Goal: Navigation & Orientation: Find specific page/section

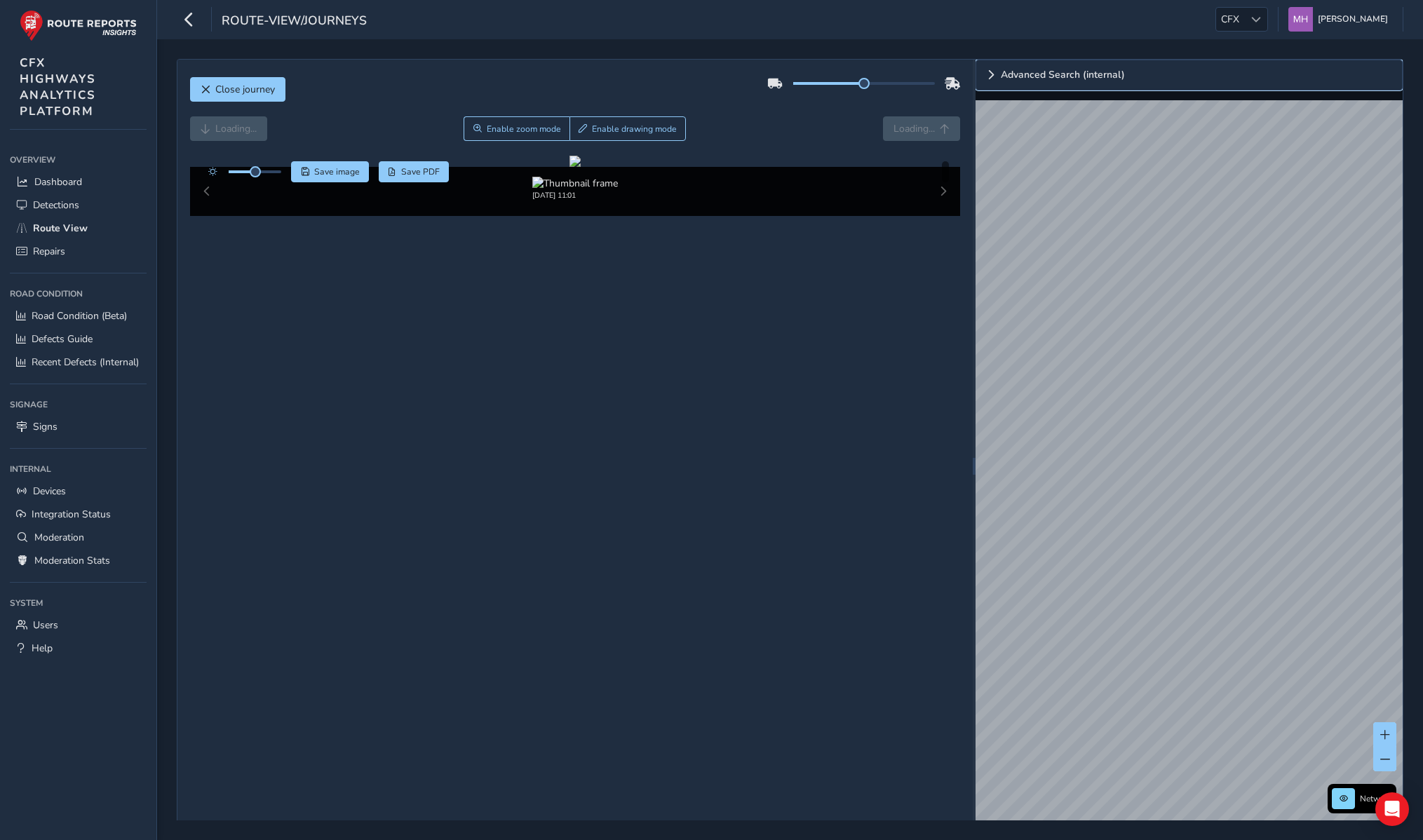
click at [993, 78] on span "Expand" at bounding box center [991, 75] width 10 height 10
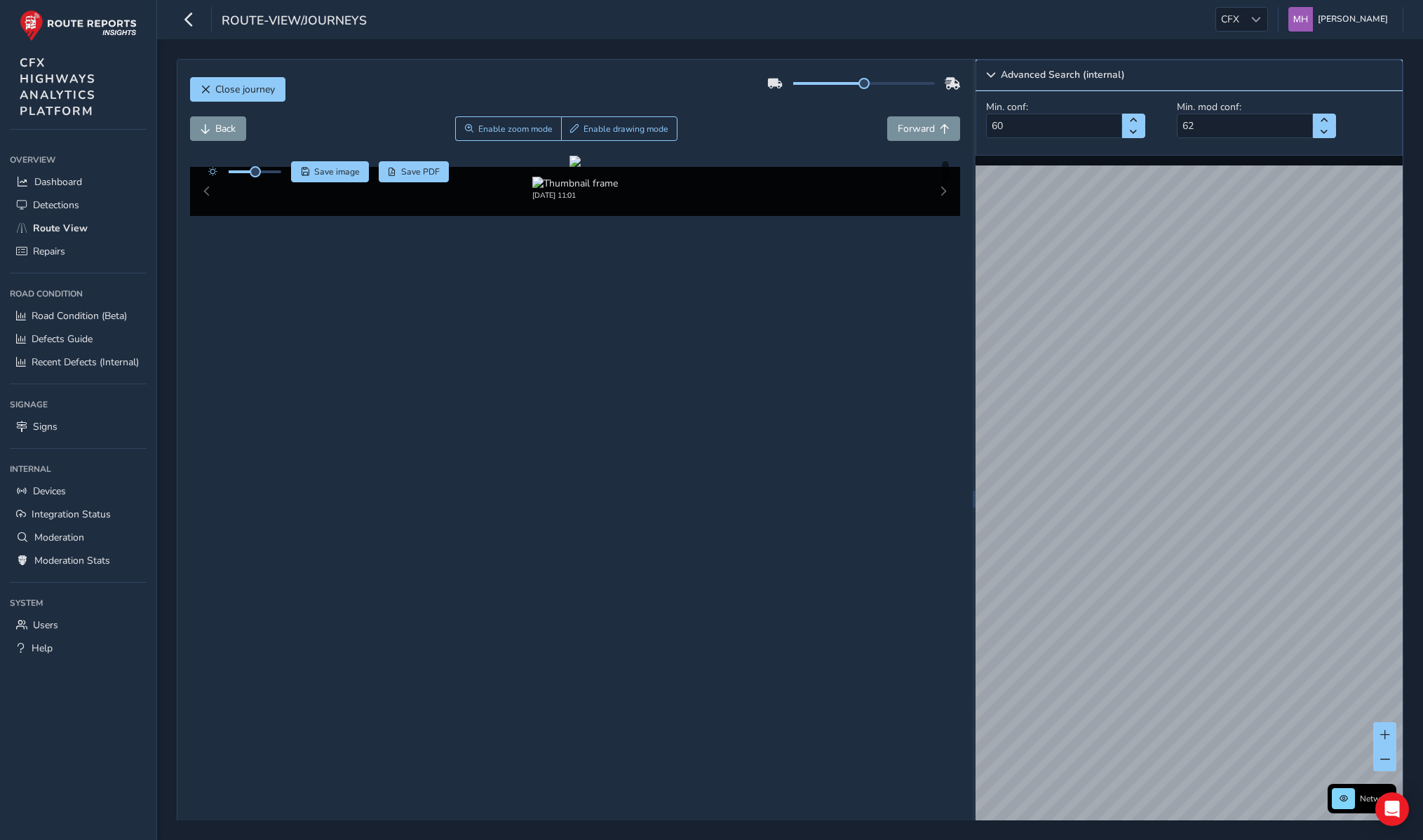
click at [993, 78] on span "Collapse" at bounding box center [991, 75] width 10 height 10
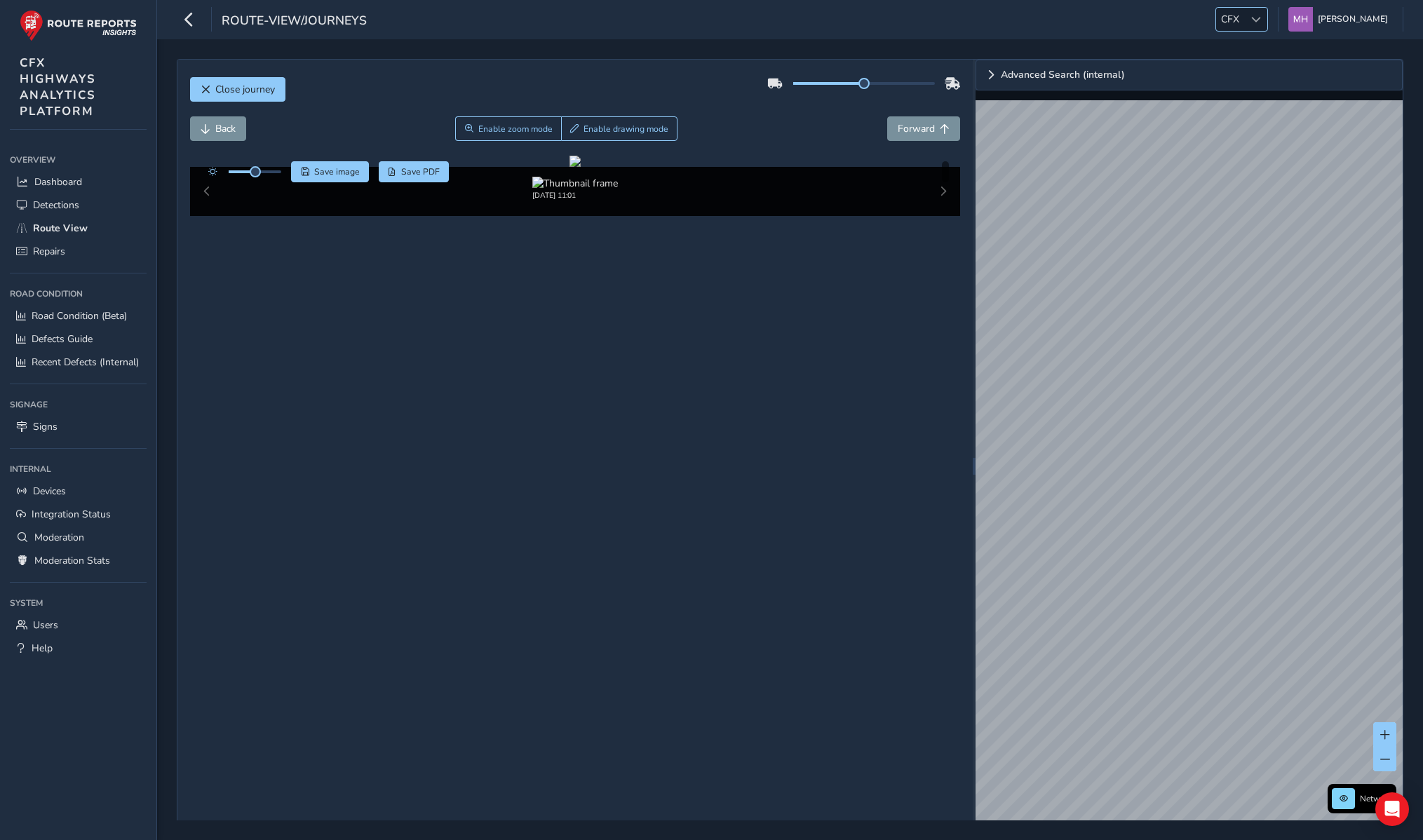
click at [1243, 16] on span "CFX" at bounding box center [1231, 19] width 28 height 23
click at [1245, 61] on li "ESS" at bounding box center [1276, 58] width 98 height 23
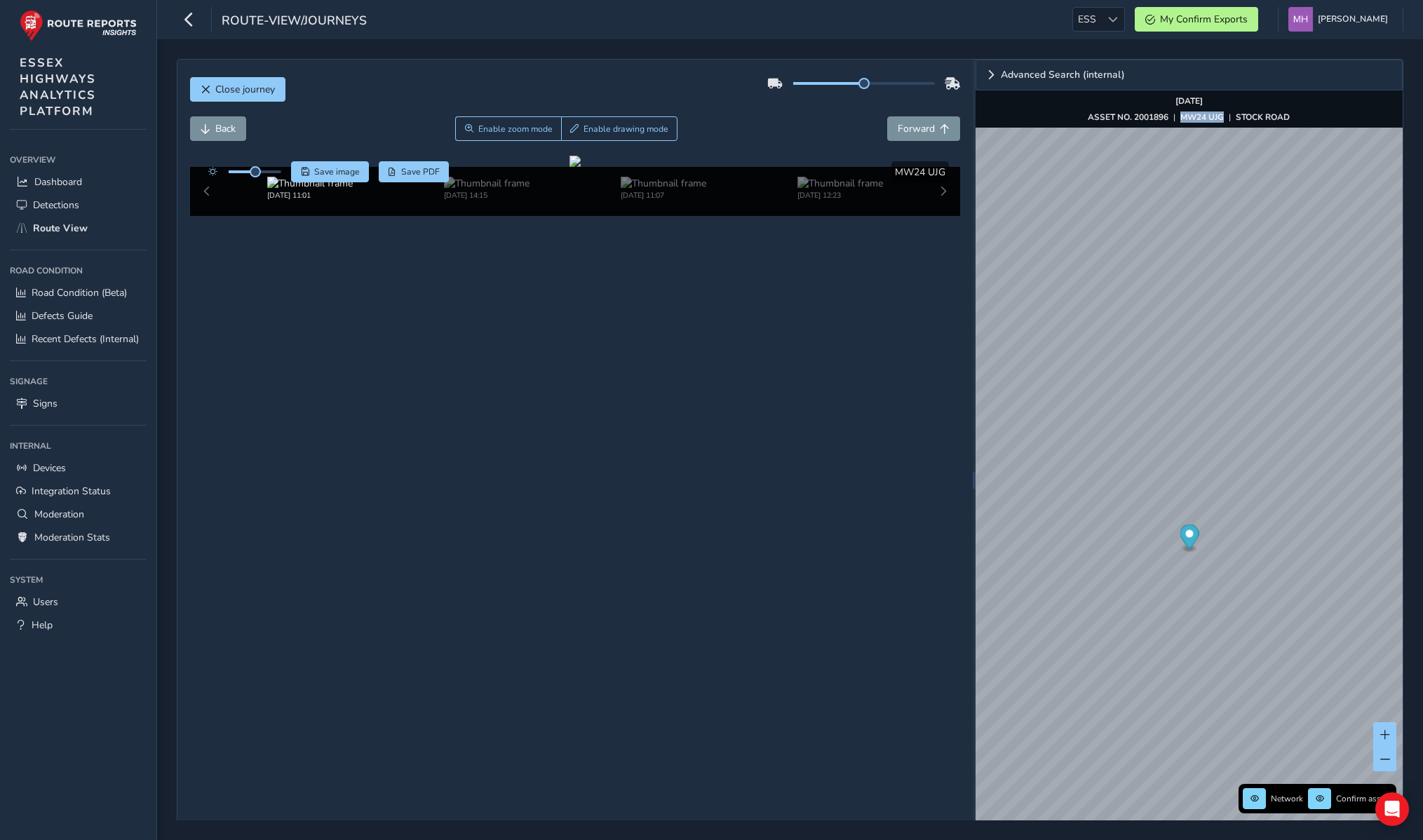
drag, startPoint x: 1226, startPoint y: 118, endPoint x: 1182, endPoint y: 116, distance: 44.0
click at [1182, 116] on div "ASSET NO. 2001896 | MW24 UJG | [GEOGRAPHIC_DATA]" at bounding box center [1188, 117] width 202 height 11
copy strong "MW24 UJG"
click at [921, 122] on span "Forward" at bounding box center [916, 128] width 37 height 13
click at [885, 123] on div "Back Enable zoom mode Enable drawing mode Forward" at bounding box center [576, 129] width 771 height 25
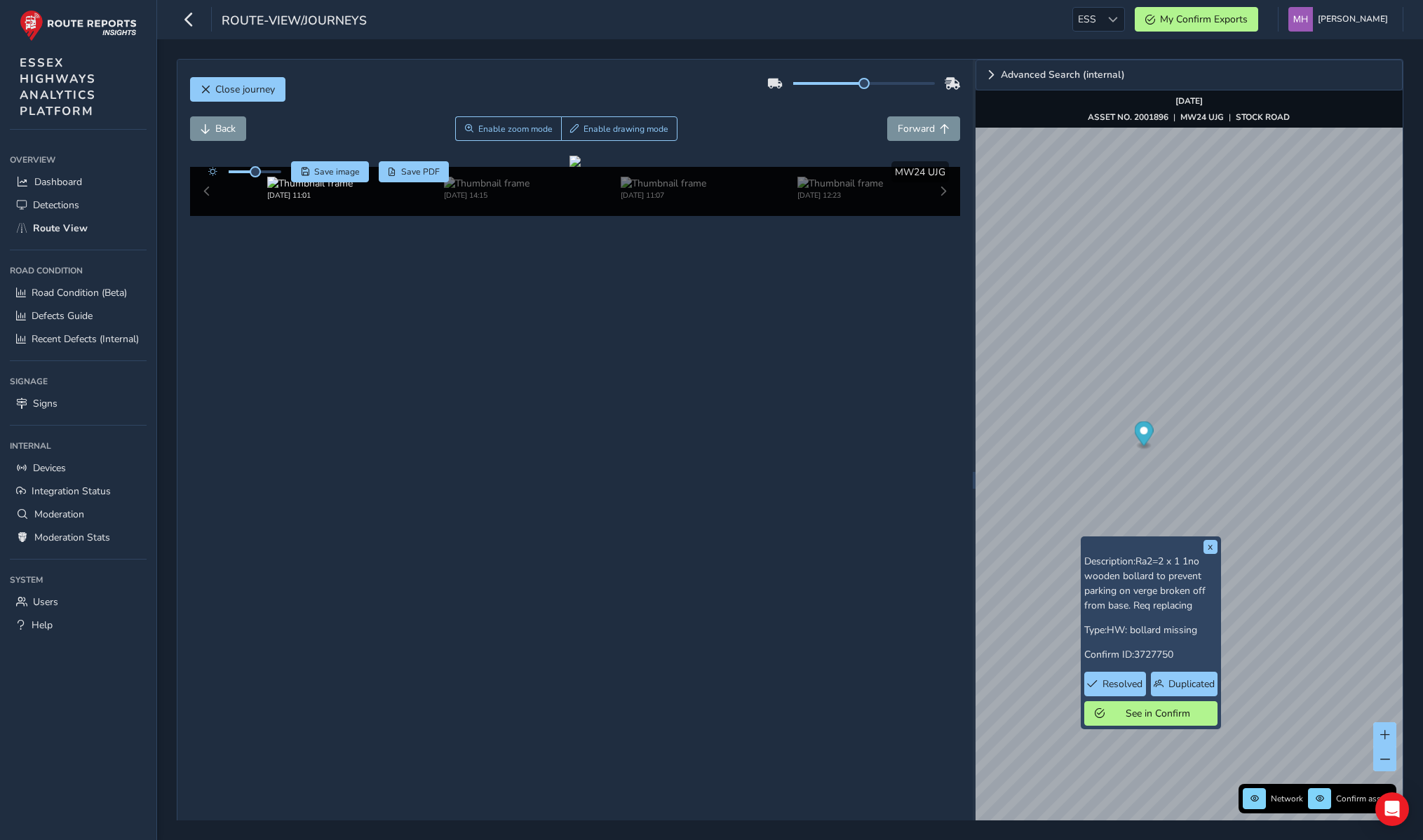
click at [625, 78] on div "Close journey" at bounding box center [576, 94] width 771 height 45
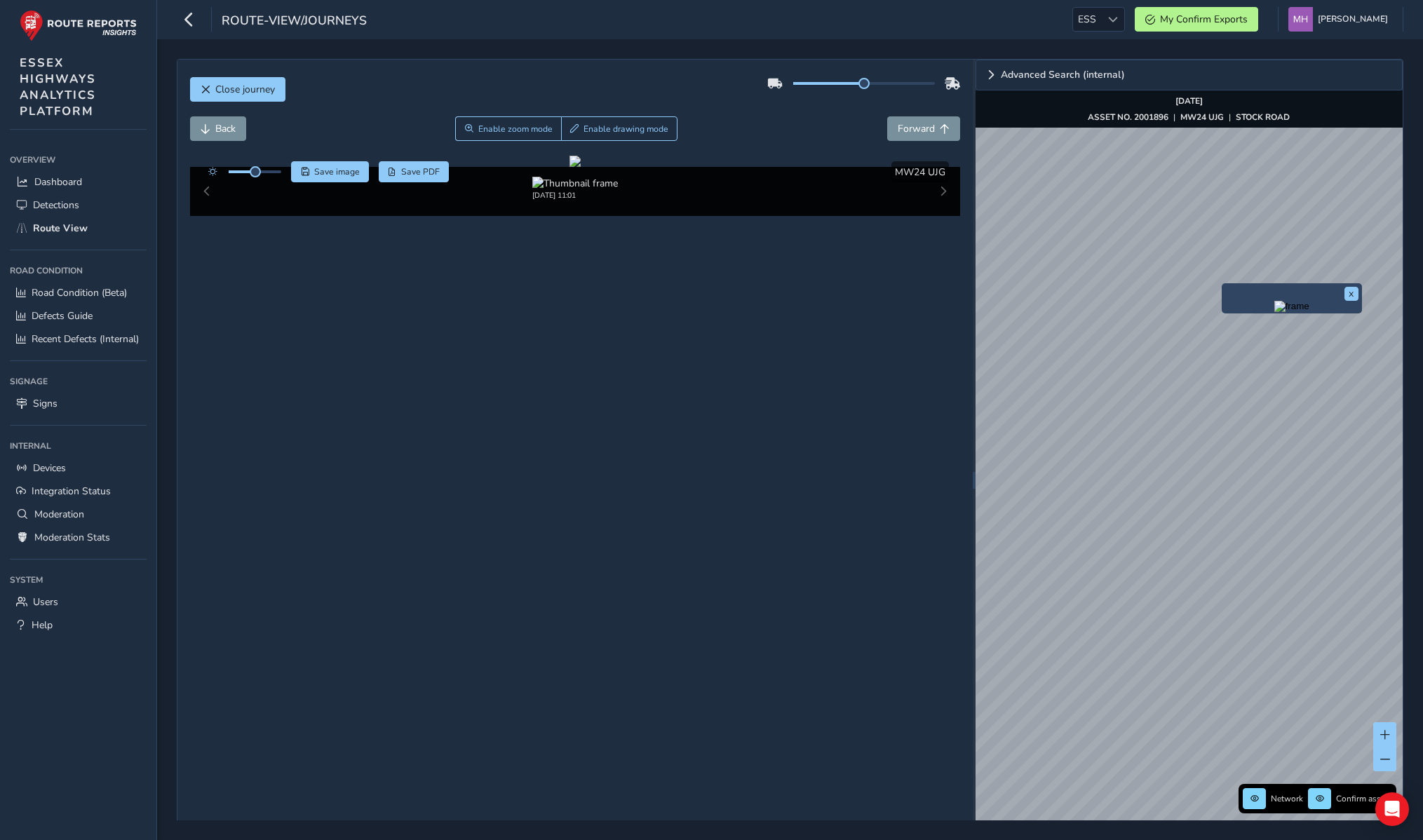
click at [1275, 312] on img "Preview frame" at bounding box center [1293, 306] width 35 height 11
drag, startPoint x: 1141, startPoint y: 755, endPoint x: 1158, endPoint y: 101, distance: 654.2
click at [1158, 101] on div "Advanced Search (internal) Network Confirm assets Sep 08 2025 ASSET NO. 6601700…" at bounding box center [1189, 480] width 428 height 841
click at [1423, 178] on html "route-view/journeys ESS ESS My Confirm Exports Mikko Haavisto Colour Scheme: Da…" at bounding box center [712, 420] width 1423 height 840
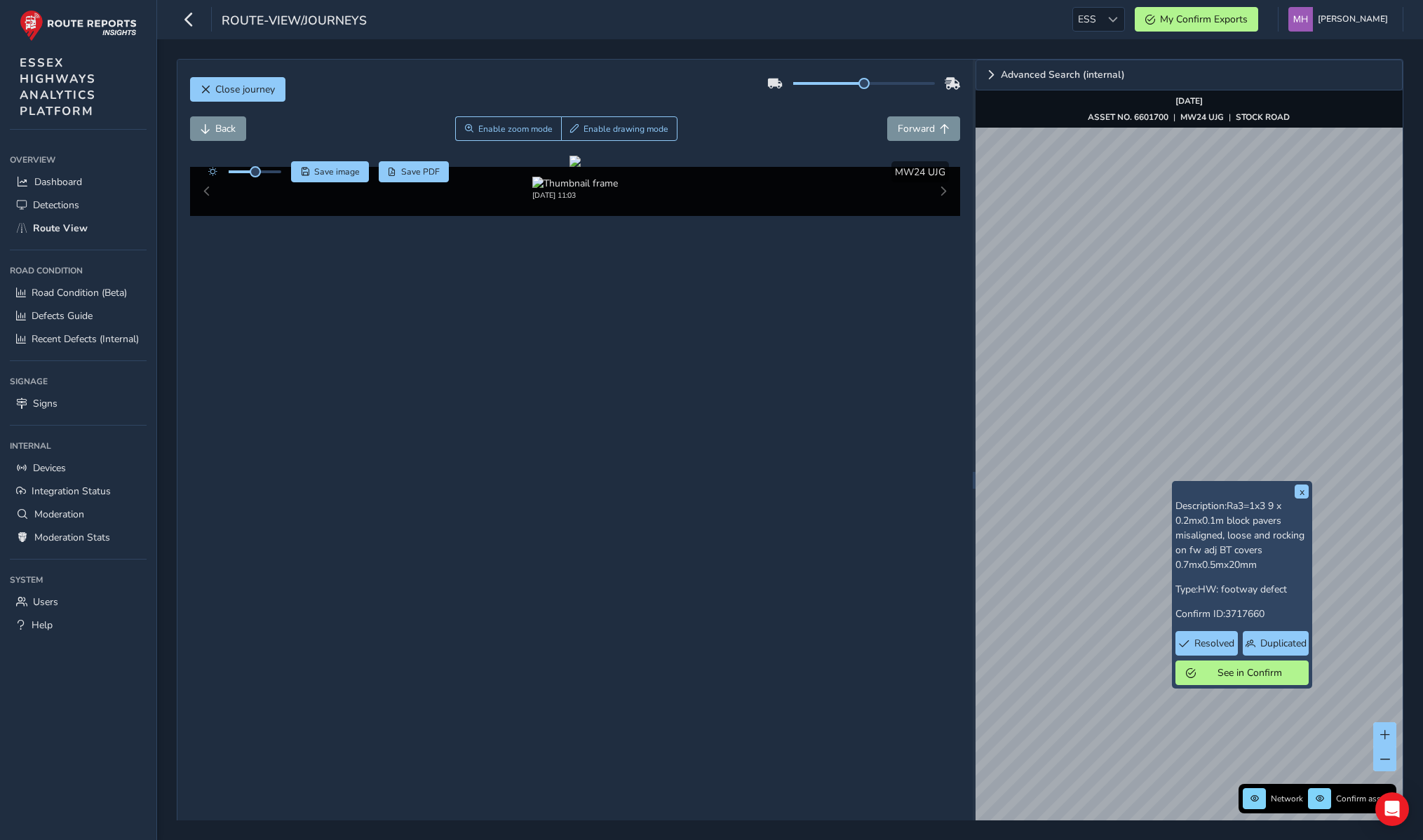
click at [1423, 255] on html "route-view/journeys ESS ESS My Confirm Exports Mikko Haavisto Colour Scheme: Da…" at bounding box center [712, 420] width 1423 height 840
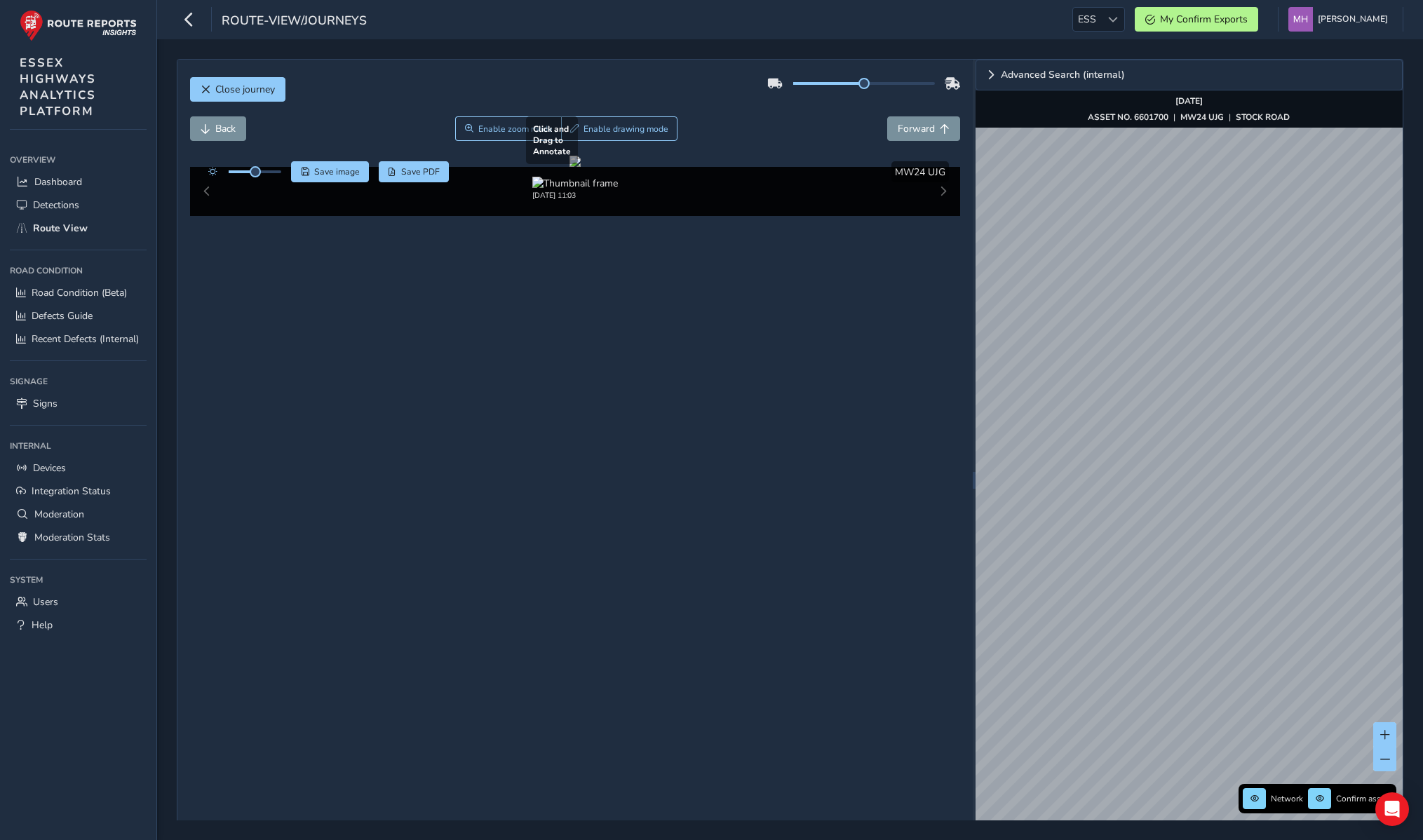
click at [825, 197] on div "Close journey Back Enable zoom mode Enable drawing mode Forward Click and Drag …" at bounding box center [790, 480] width 1227 height 843
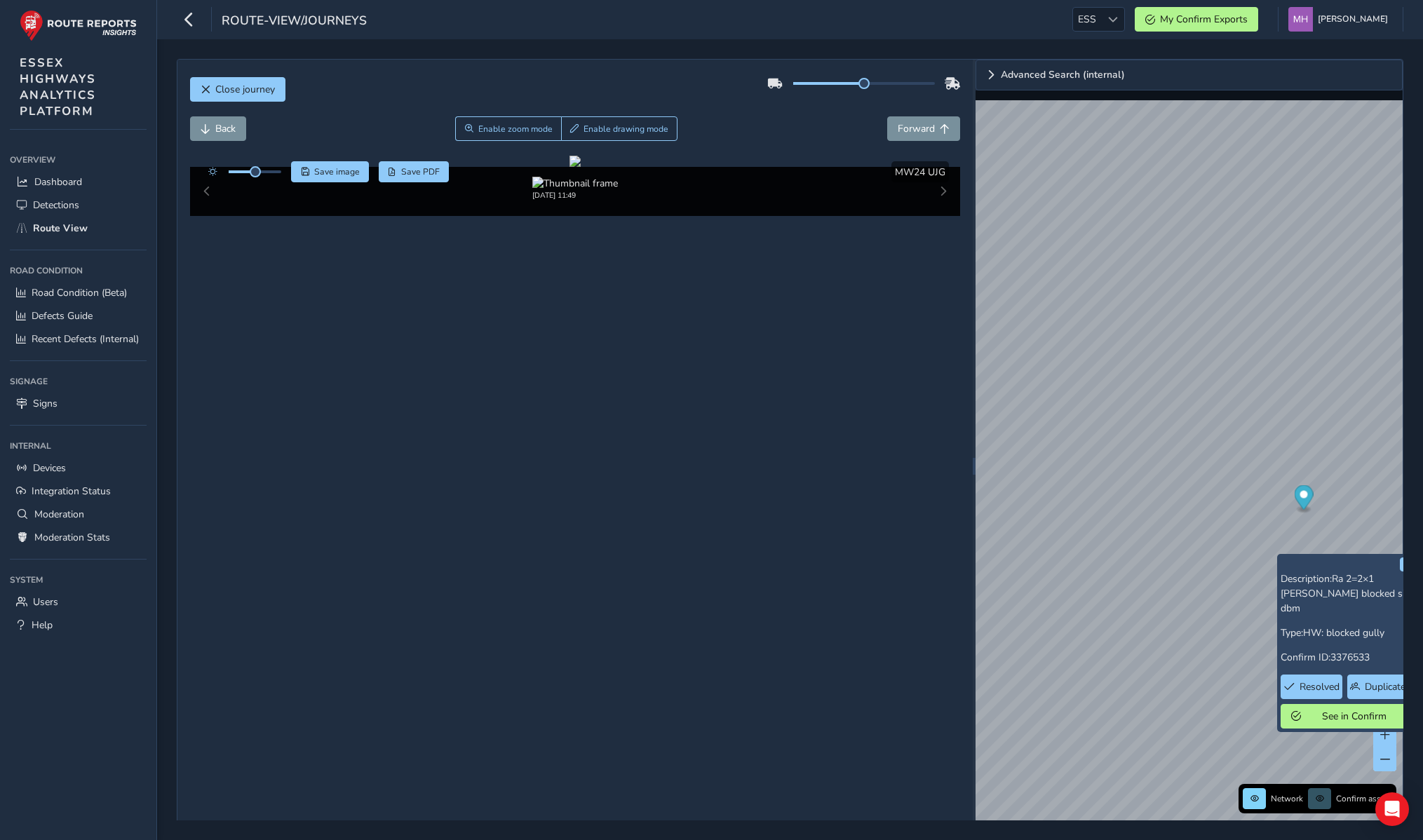
click at [704, 85] on div "Close journey" at bounding box center [576, 94] width 771 height 45
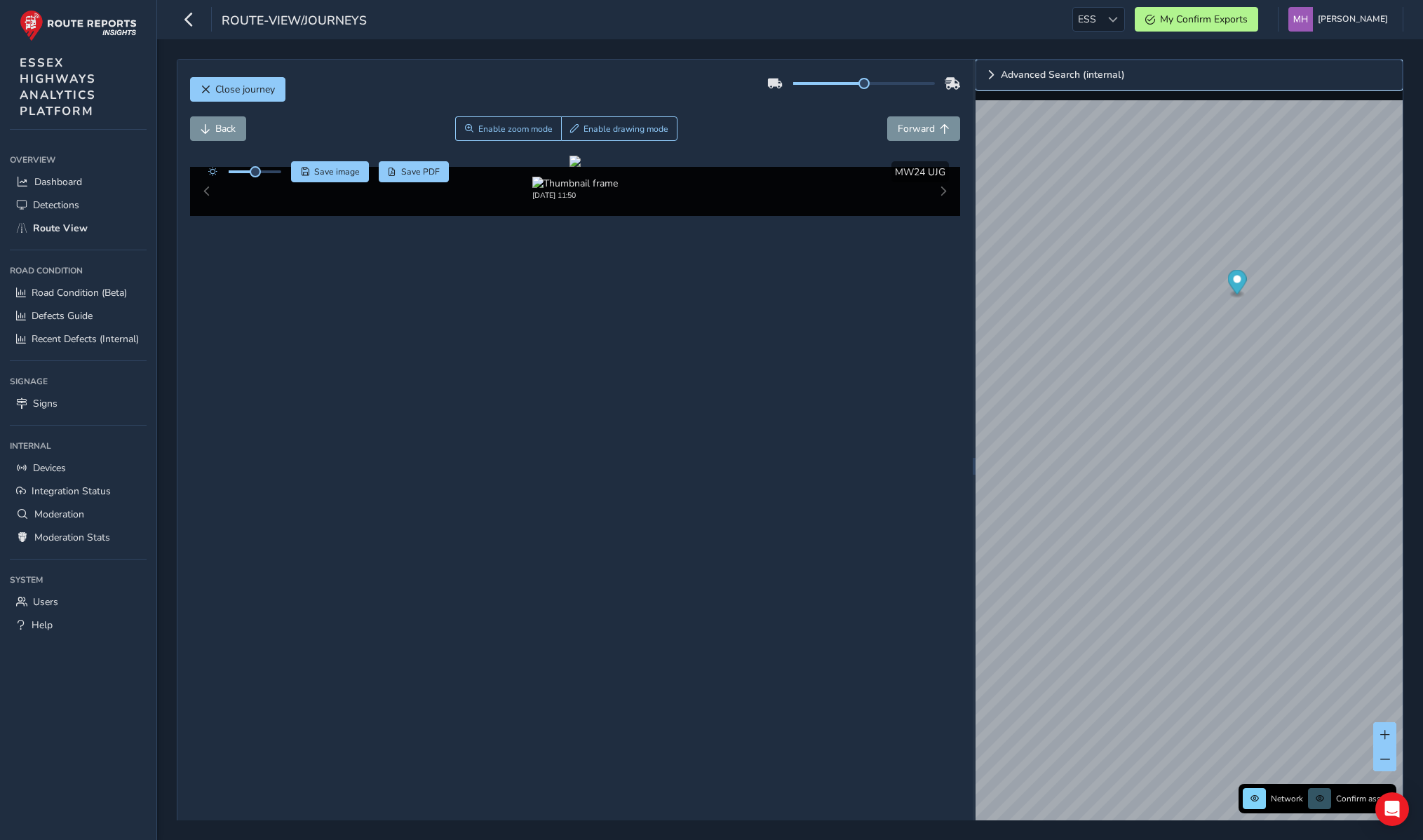
click at [999, 74] on link "Advanced Search (internal)" at bounding box center [1189, 75] width 428 height 31
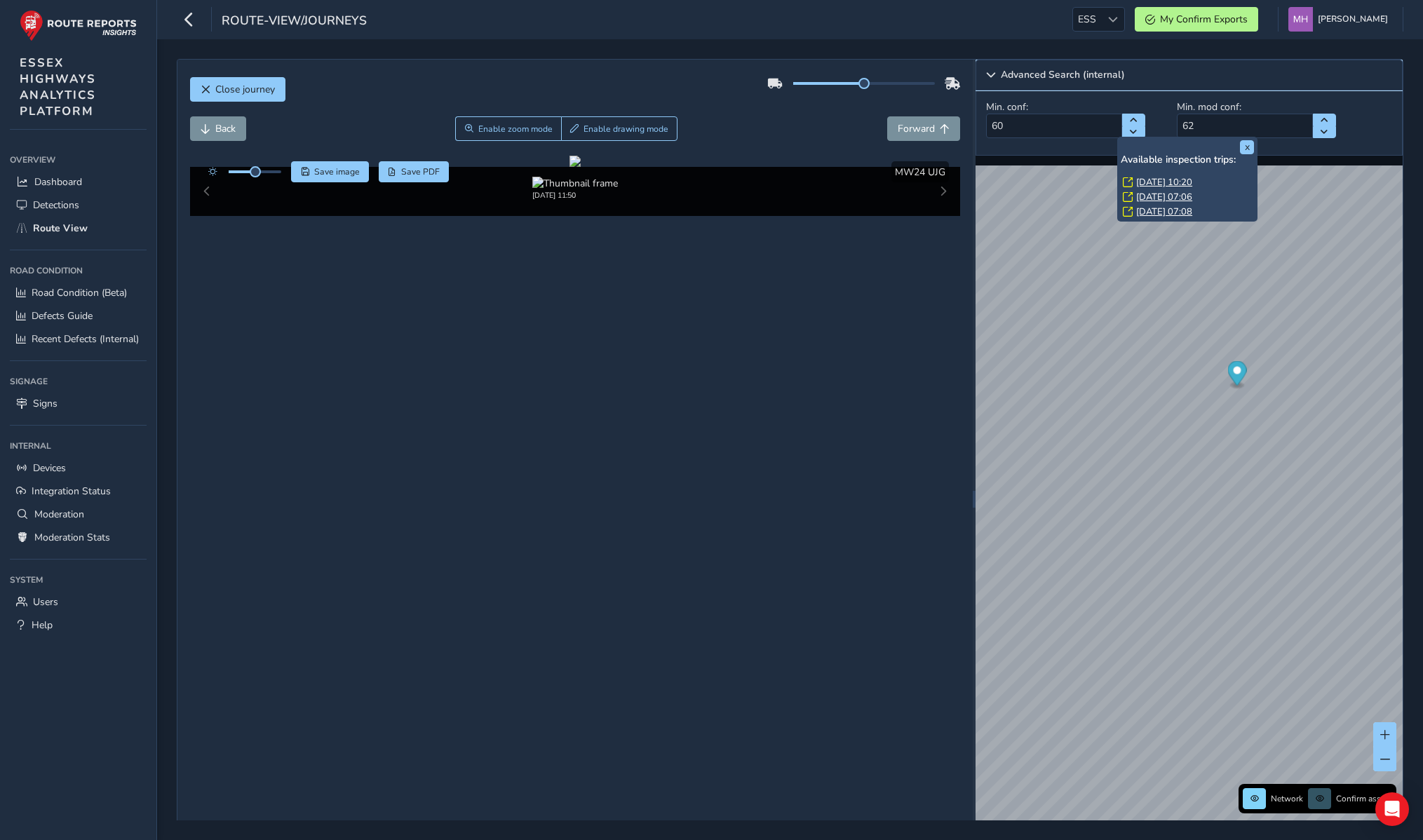
click at [994, 75] on span "Collapse" at bounding box center [991, 75] width 10 height 10
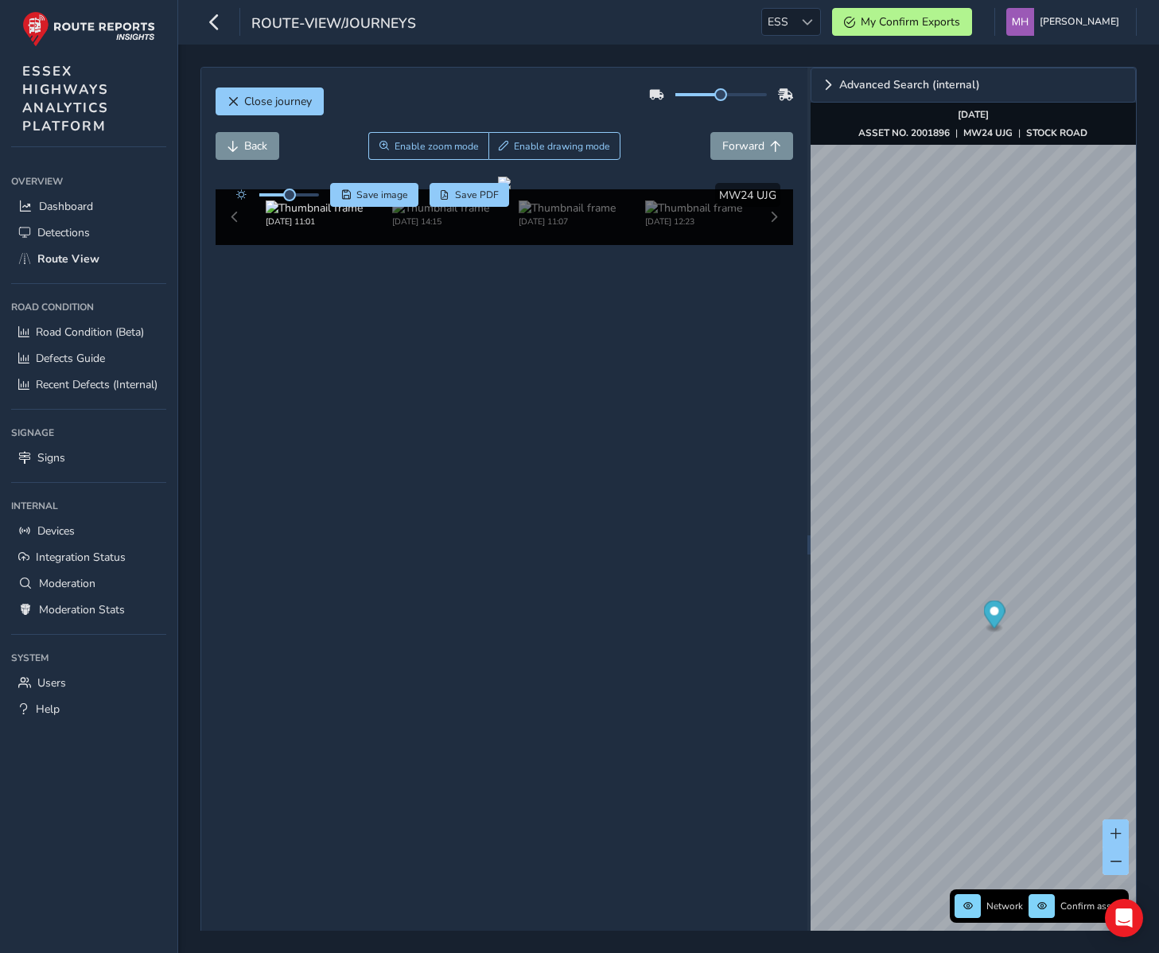
click at [363, 701] on div "Close journey Back Enable zoom mode Enable drawing mode Forward Click and Drag …" at bounding box center [504, 545] width 606 height 954
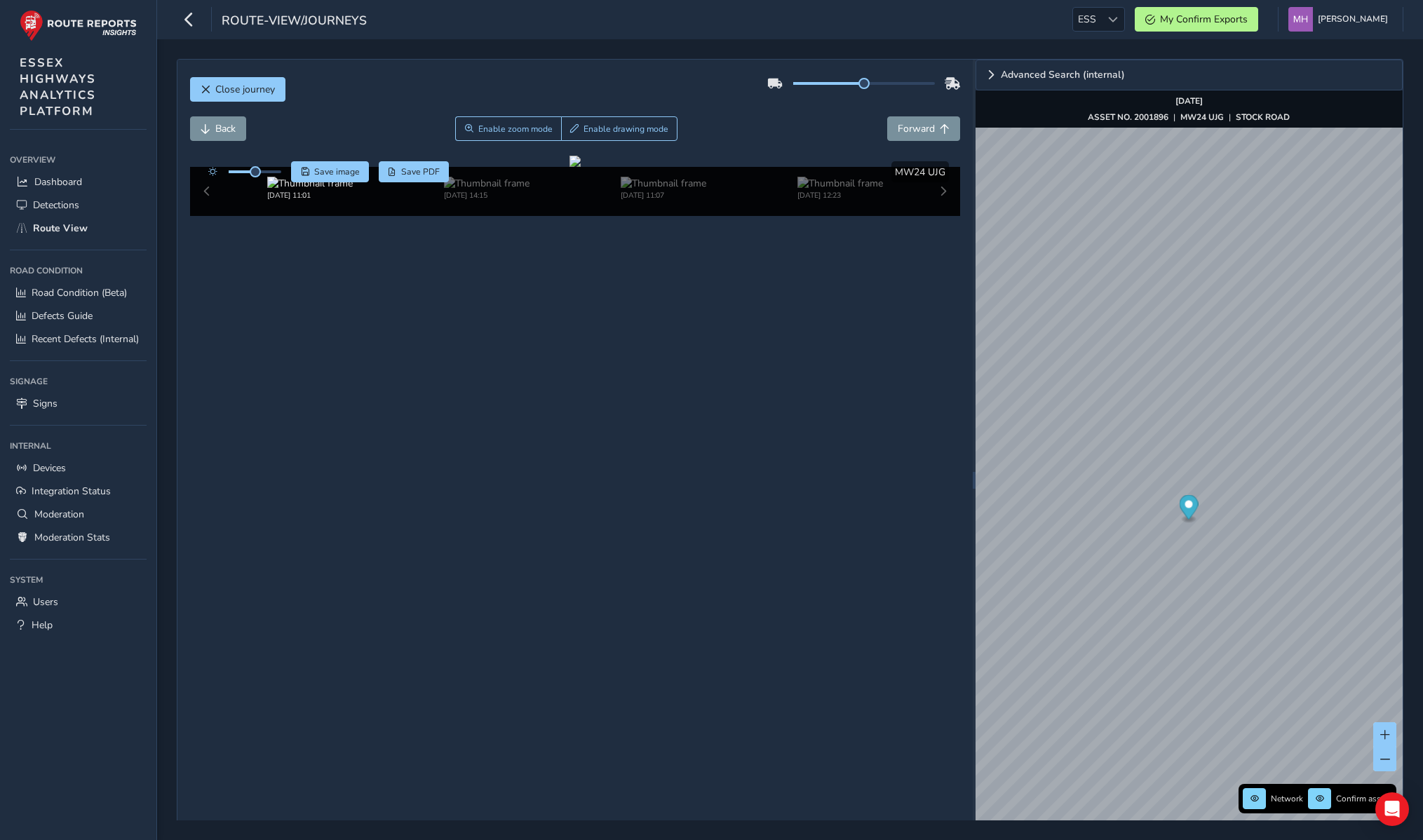
click at [587, 740] on div "Close journey Back Enable zoom mode Enable drawing mode Forward Click and Drag …" at bounding box center [575, 480] width 795 height 841
click at [555, 25] on div "route-view/journeys ESS ESS My Confirm Exports Mikko Haavisto Colour Scheme: Da…" at bounding box center [790, 19] width 1266 height 40
click at [585, 730] on div "Close journey Back Enable zoom mode Enable drawing mode Forward Click and Drag …" at bounding box center [575, 480] width 795 height 841
click at [857, 724] on div "Close journey Back Enable zoom mode Enable drawing mode Forward Click and Drag …" at bounding box center [575, 480] width 795 height 841
click at [1182, 89] on div "Advanced Search (internal) Network Confirm assets [DATE] ASSET NO. 2001896 | MW…" at bounding box center [1189, 480] width 428 height 841
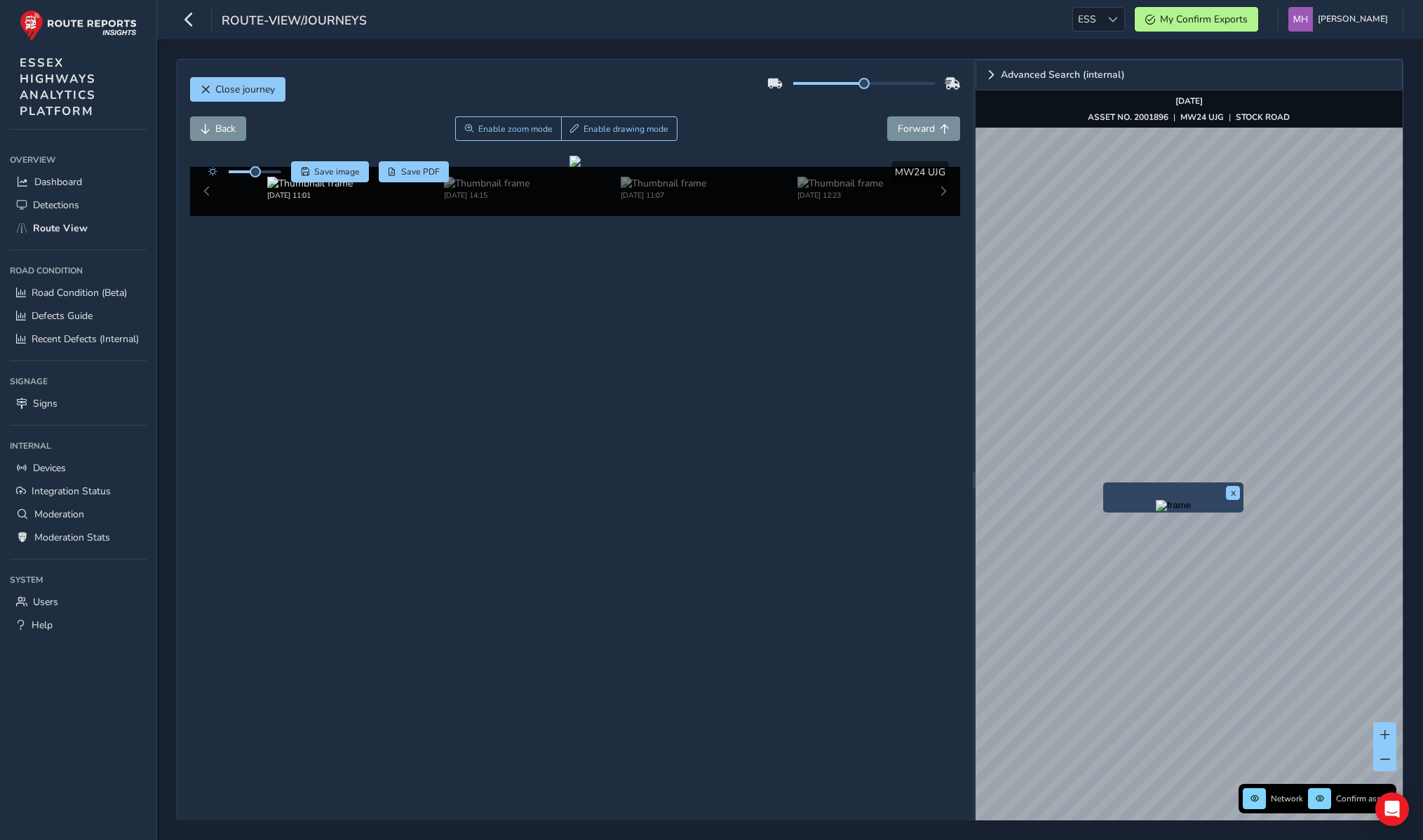
click at [1156, 505] on img "Preview frame" at bounding box center [1173, 505] width 35 height 11
click at [1099, 620] on img "Preview frame" at bounding box center [1116, 620] width 35 height 11
click at [211, 122] on button "Back" at bounding box center [219, 129] width 56 height 25
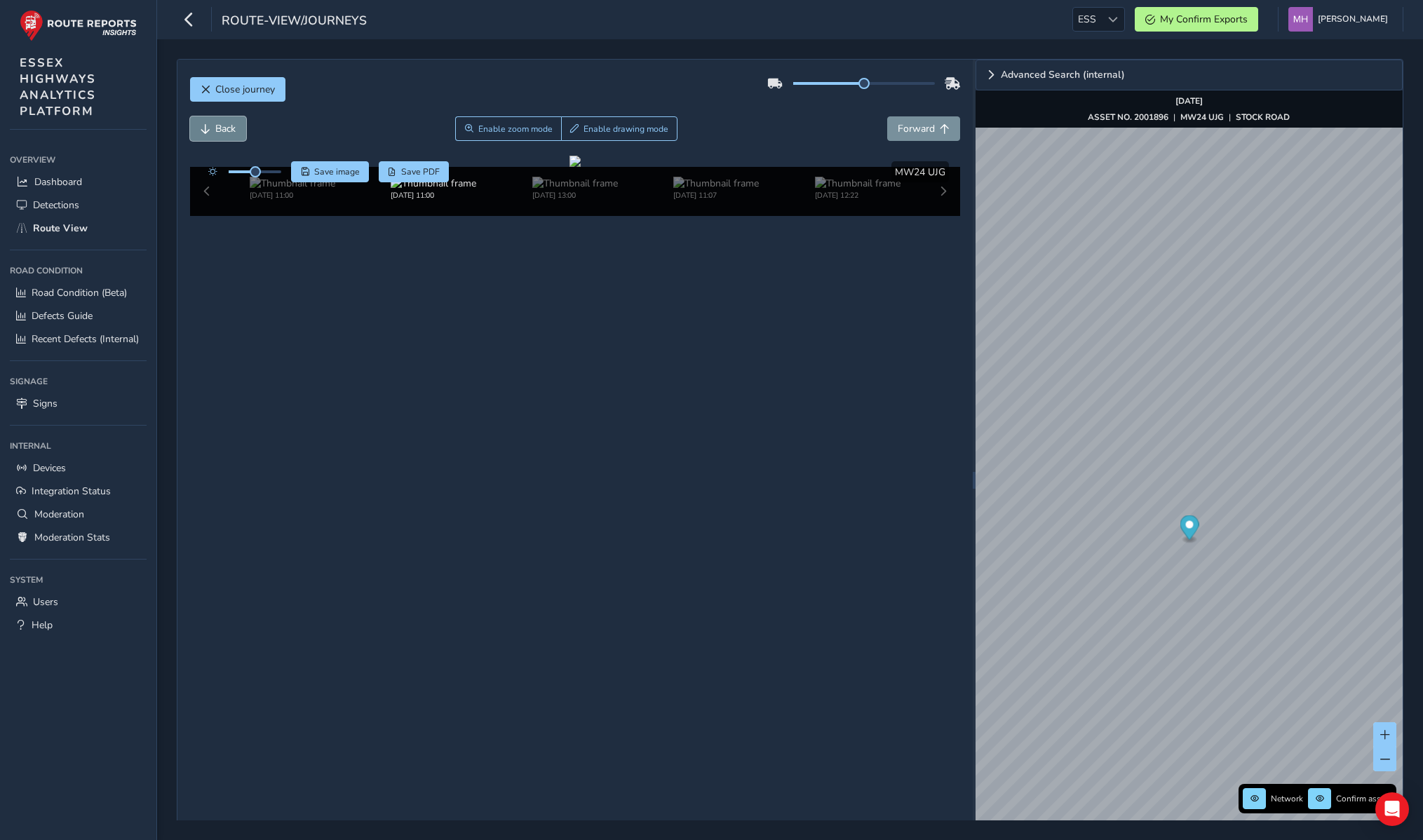
click at [211, 122] on button "Back" at bounding box center [219, 129] width 56 height 25
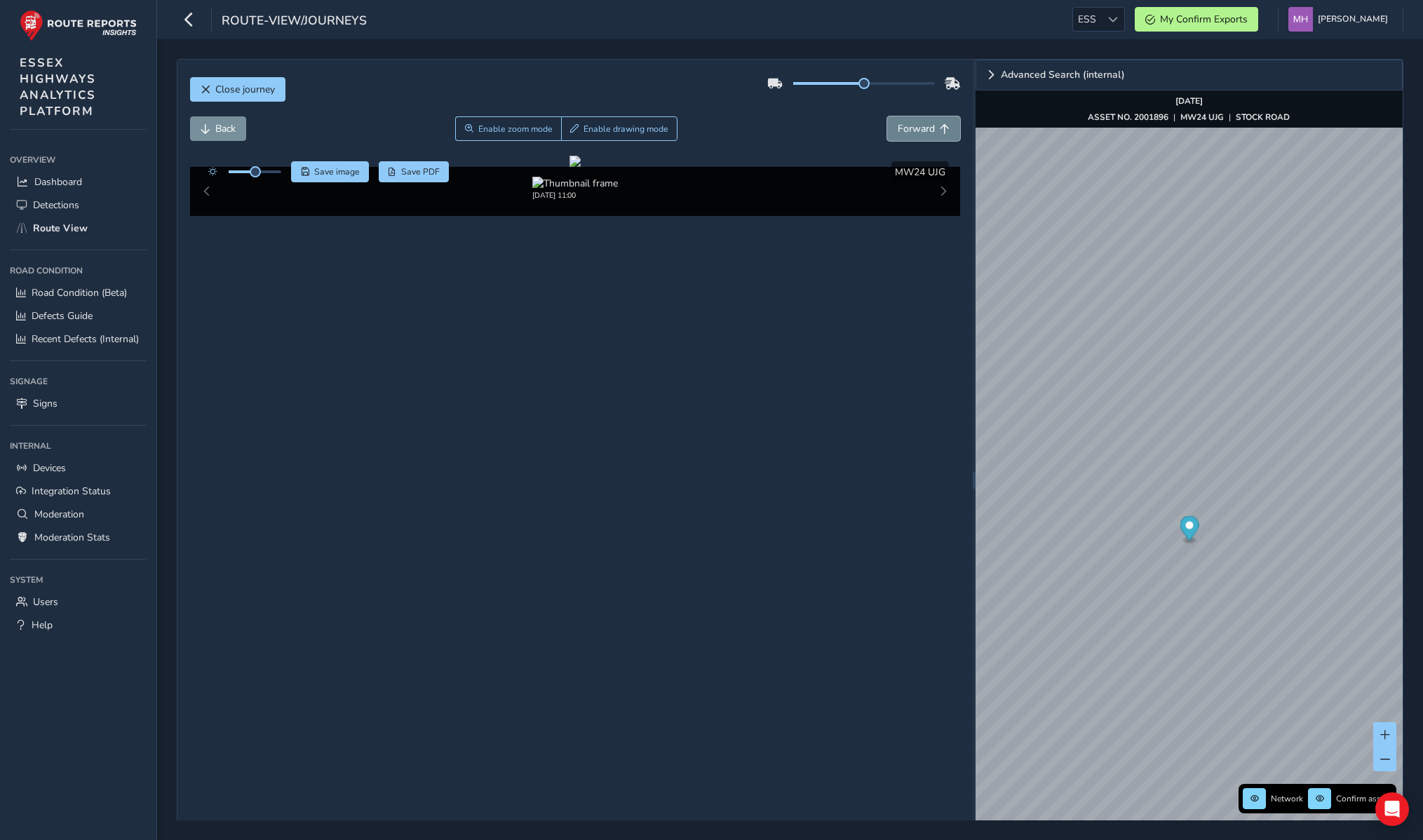
click at [898, 133] on button "Forward" at bounding box center [923, 129] width 73 height 25
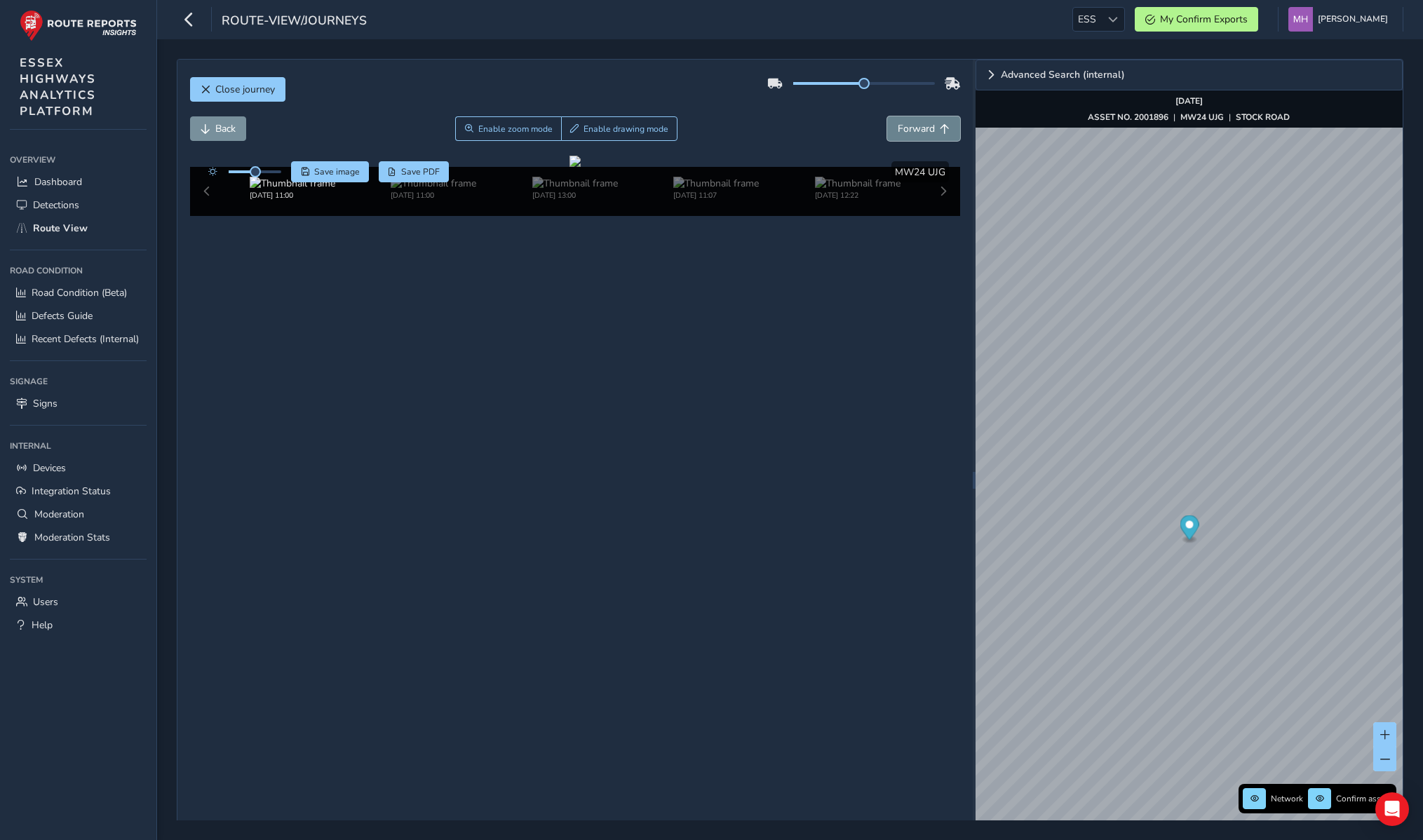
click at [898, 133] on button "Forward" at bounding box center [923, 129] width 73 height 25
click at [232, 124] on span "Back" at bounding box center [225, 128] width 20 height 13
click at [919, 129] on span "Forward" at bounding box center [916, 128] width 37 height 13
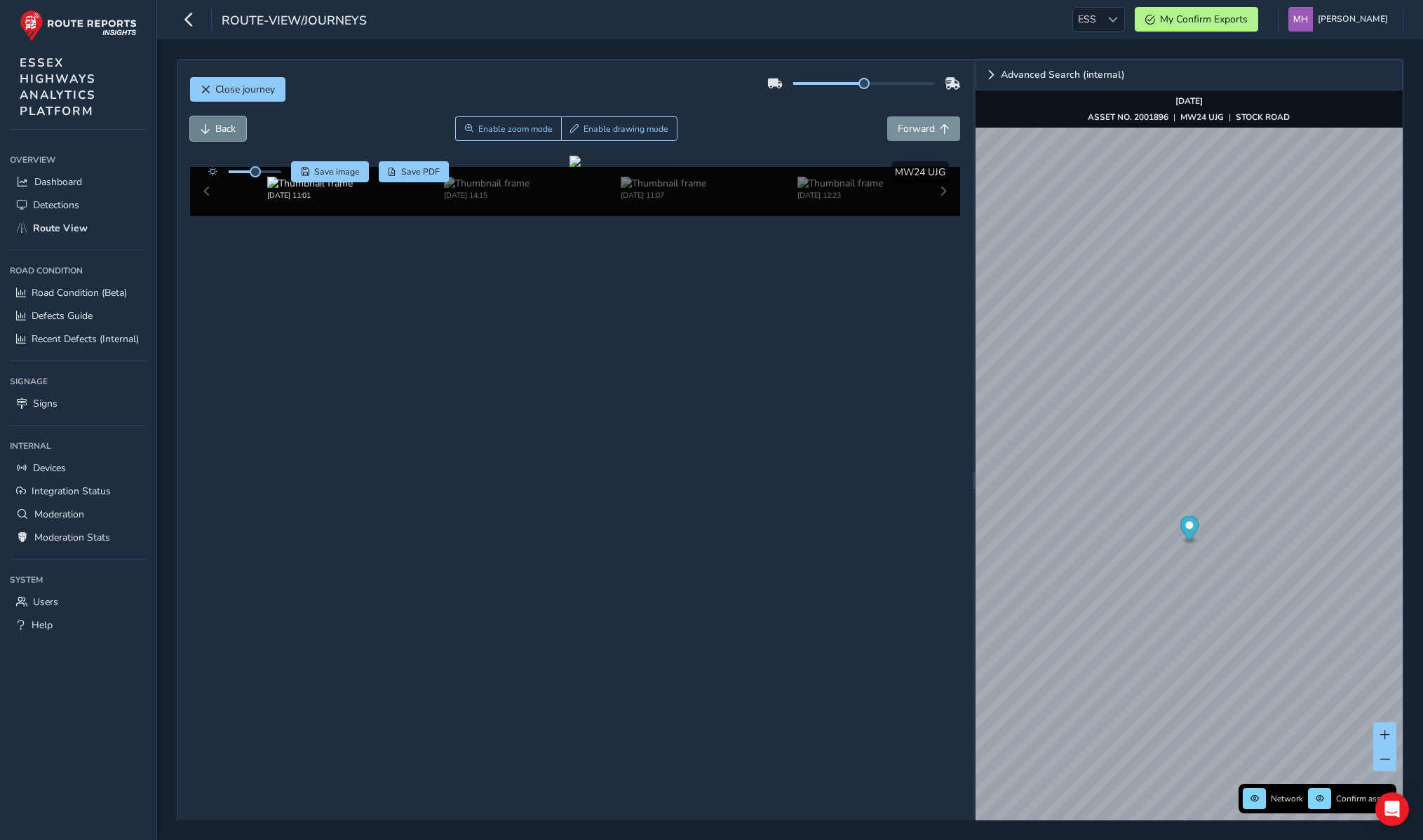
click at [214, 130] on button "Back" at bounding box center [219, 129] width 56 height 25
click at [950, 124] on button "Forward" at bounding box center [923, 129] width 73 height 25
click at [239, 129] on button "Back" at bounding box center [219, 129] width 56 height 25
click at [932, 132] on span "Forward" at bounding box center [916, 128] width 37 height 13
